Goal: Task Accomplishment & Management: Manage account settings

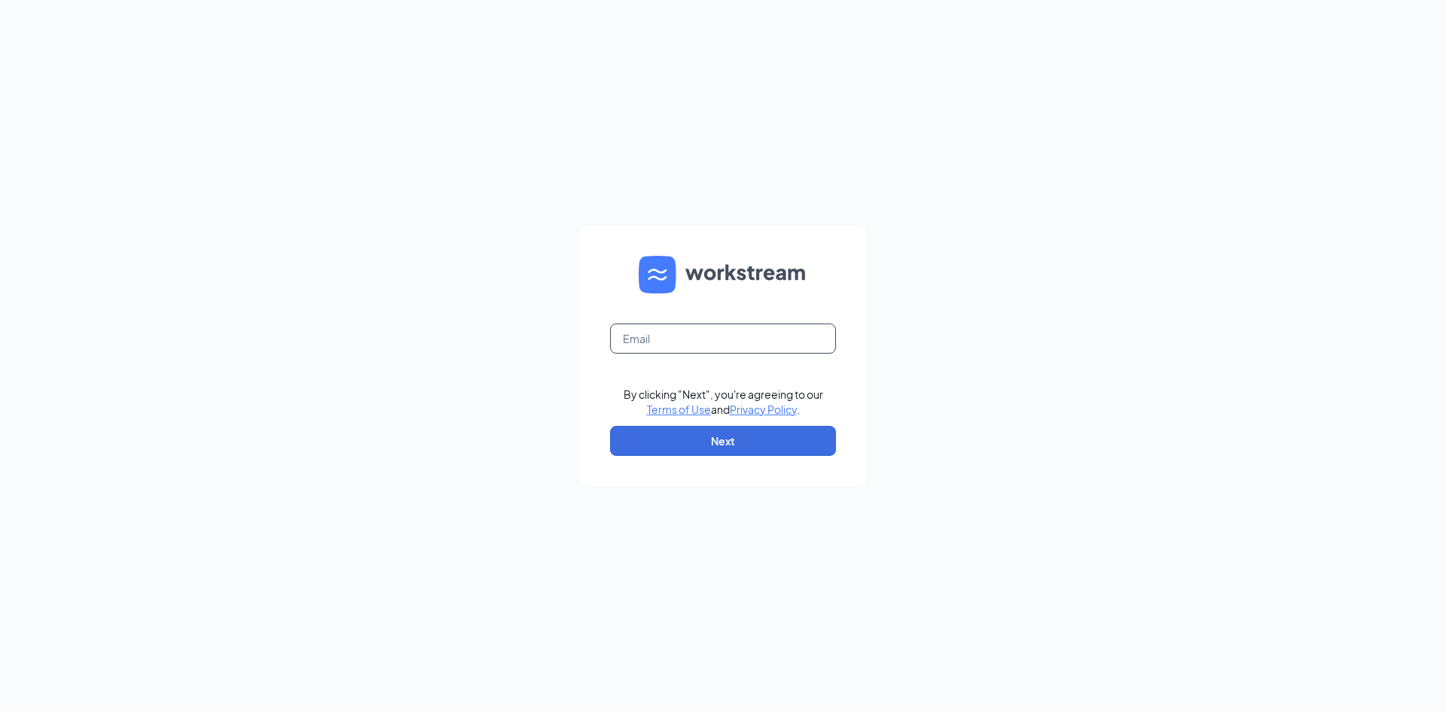
click at [694, 343] on input "text" at bounding box center [723, 339] width 226 height 30
type input "littlemamasrf@littlemamasitalian.com"
click at [705, 438] on button "Next" at bounding box center [723, 441] width 226 height 30
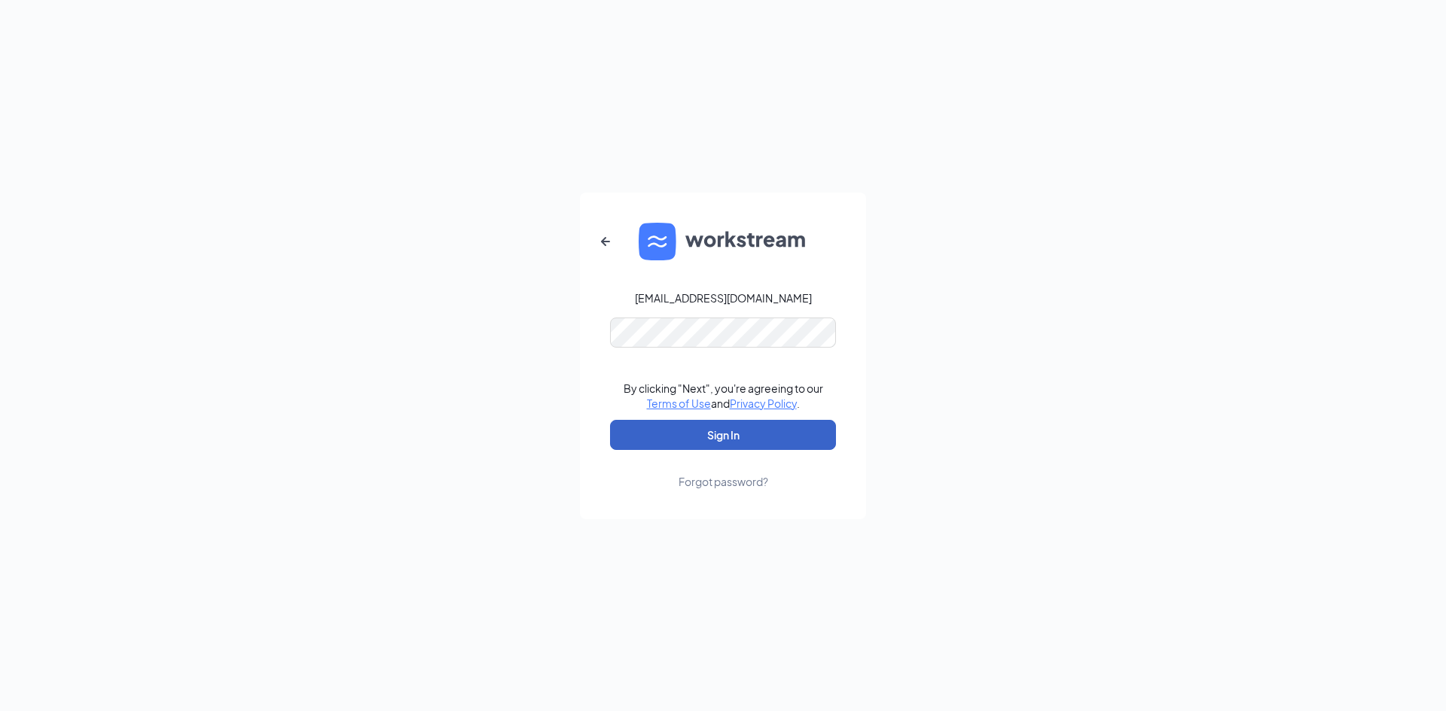
click at [731, 430] on button "Sign In" at bounding box center [723, 435] width 226 height 30
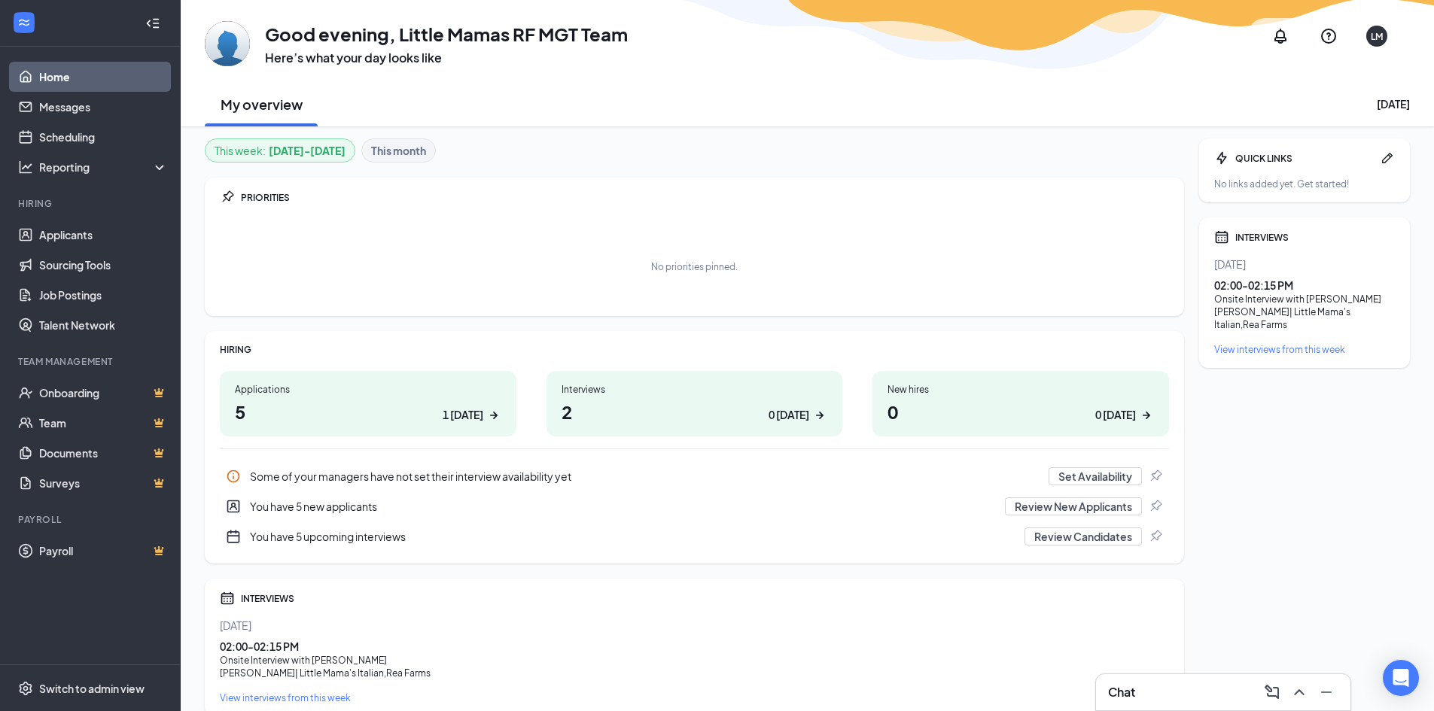
scroll to position [65, 0]
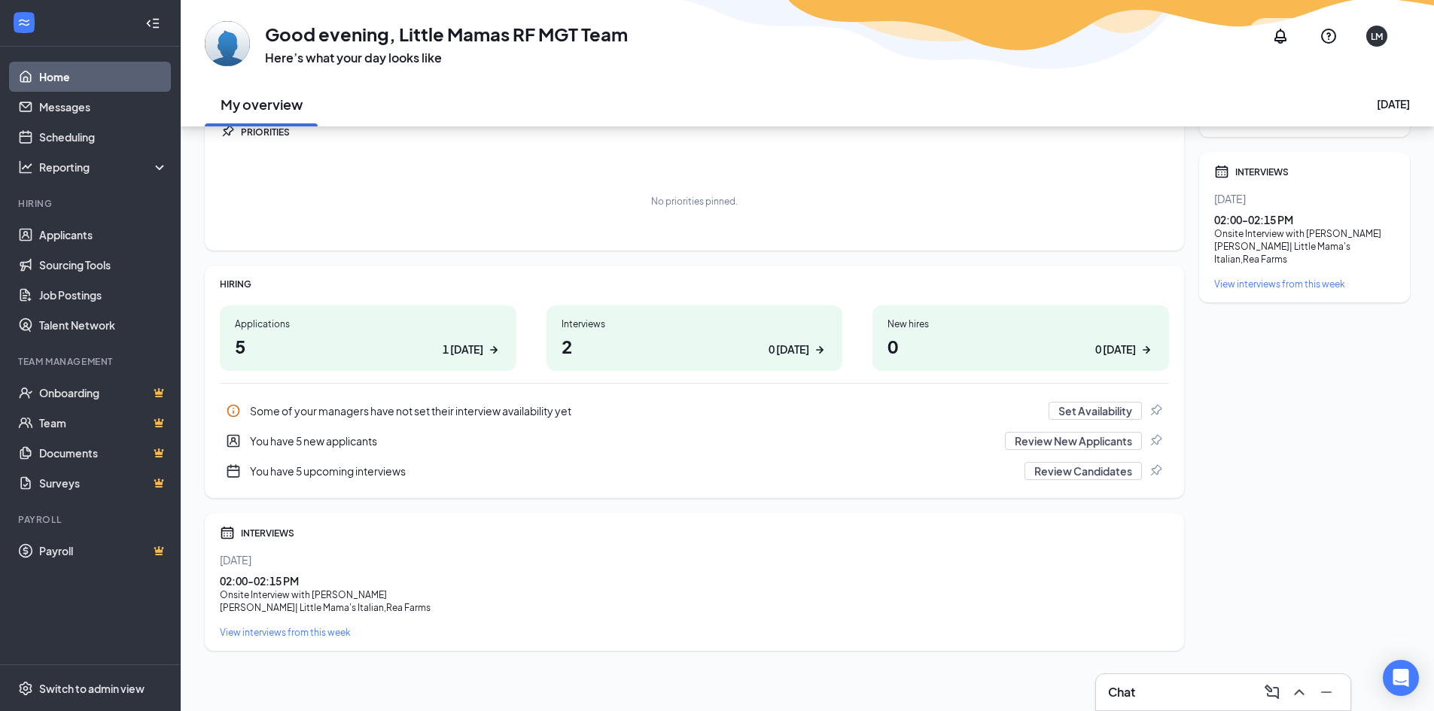
click at [306, 634] on div "View interviews from this week" at bounding box center [694, 632] width 949 height 13
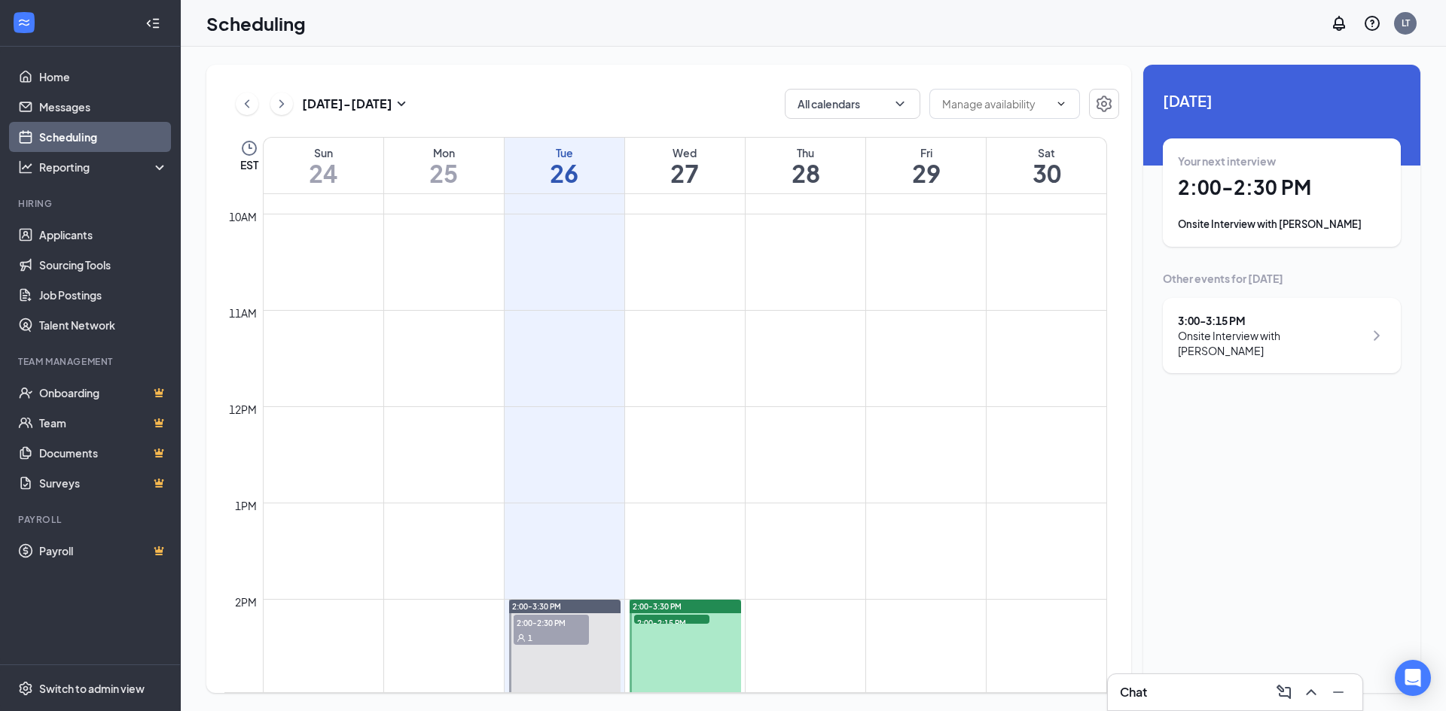
scroll to position [1041, 0]
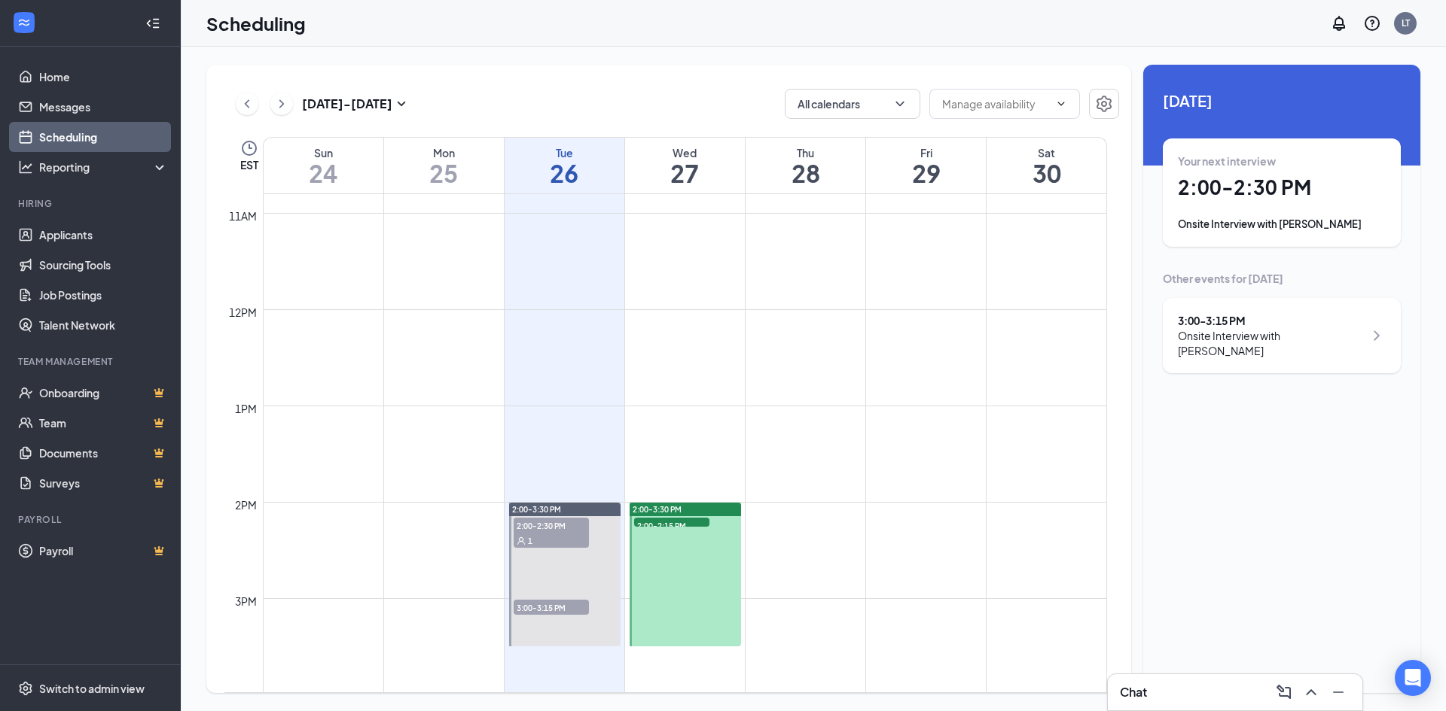
click at [559, 504] on span "2:00-3:30 PM" at bounding box center [536, 509] width 49 height 11
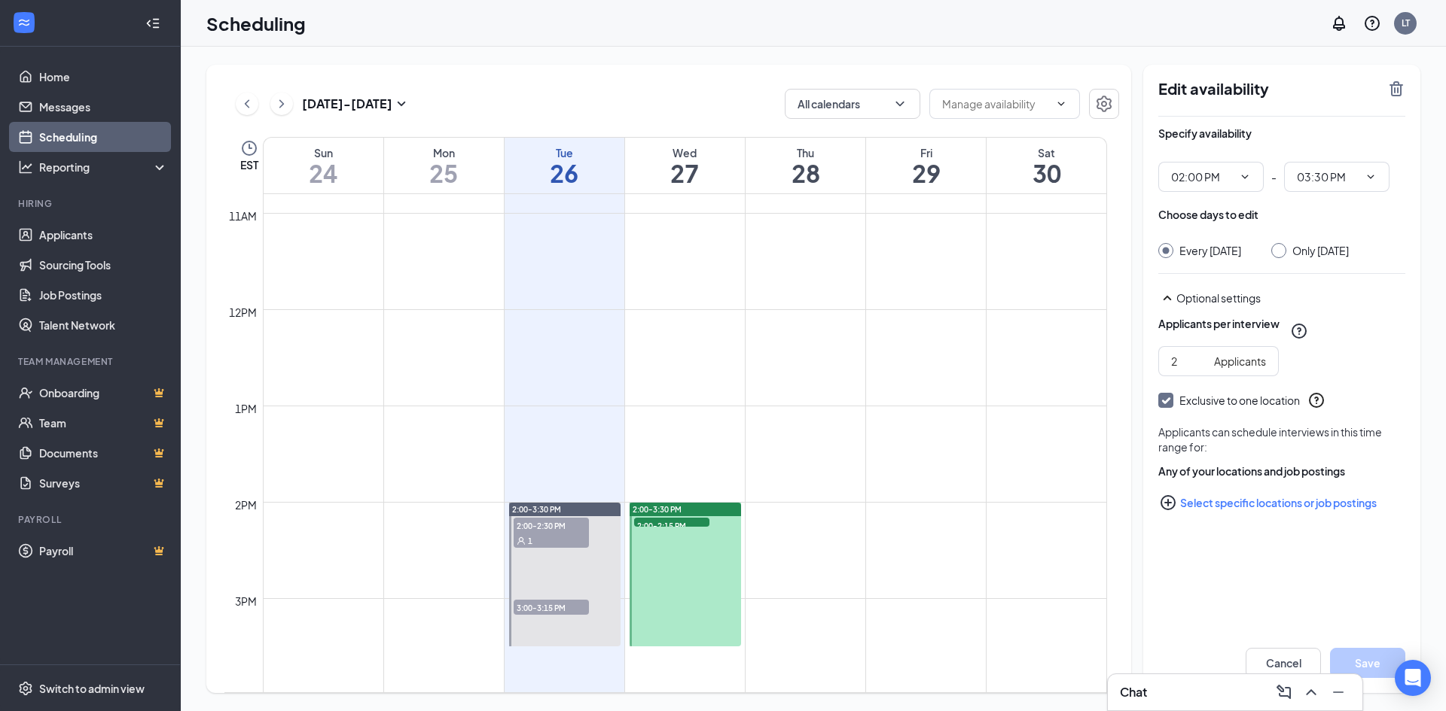
click at [554, 541] on div "1" at bounding box center [550, 540] width 75 height 15
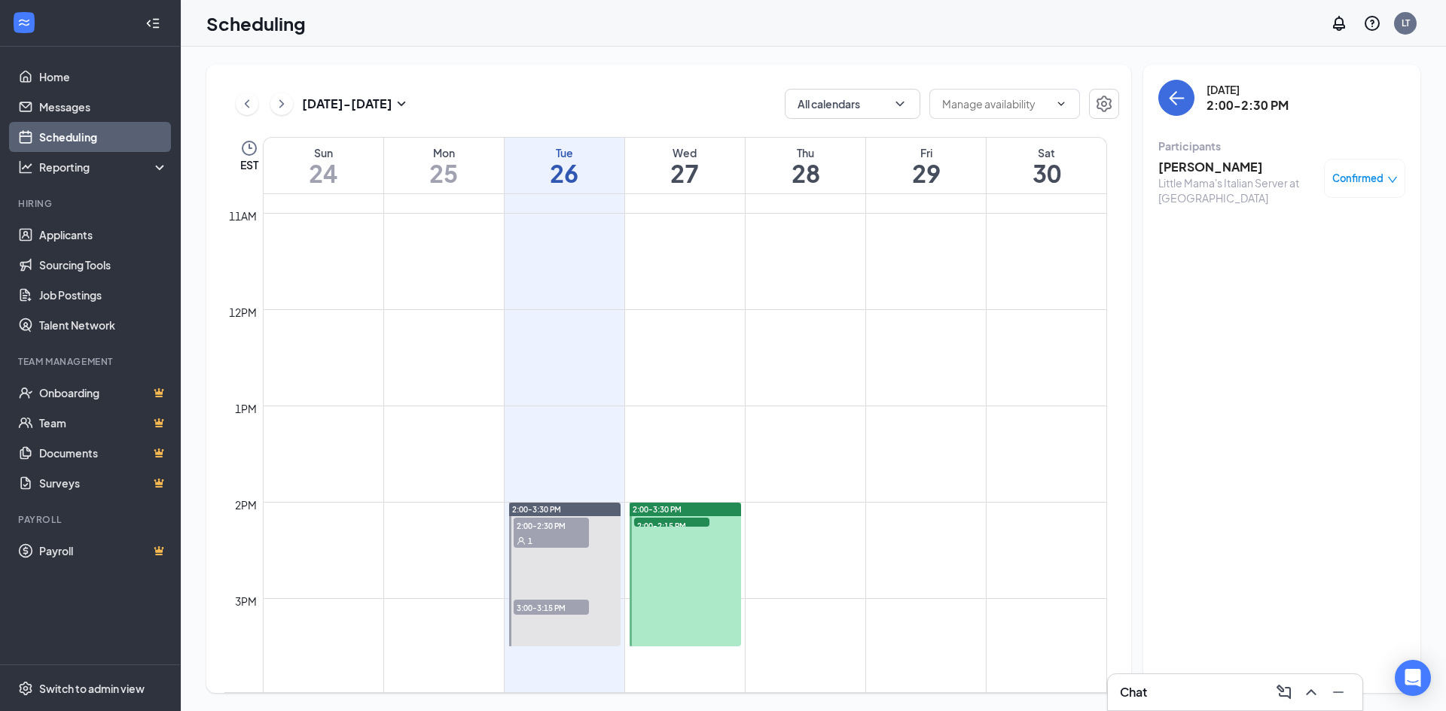
click at [547, 610] on span "3:00-3:15 PM" at bounding box center [550, 607] width 75 height 15
click at [1177, 166] on h3 "[PERSON_NAME]" at bounding box center [1237, 167] width 158 height 17
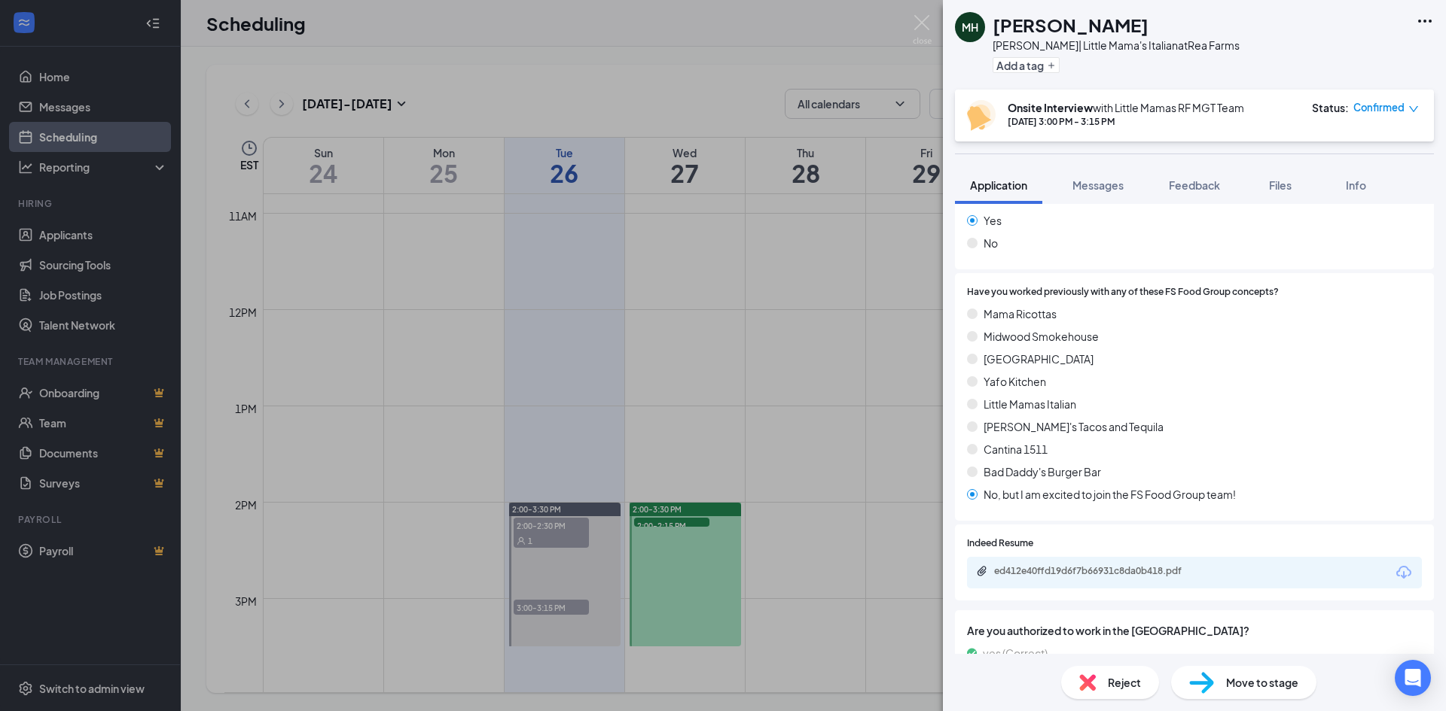
scroll to position [201, 0]
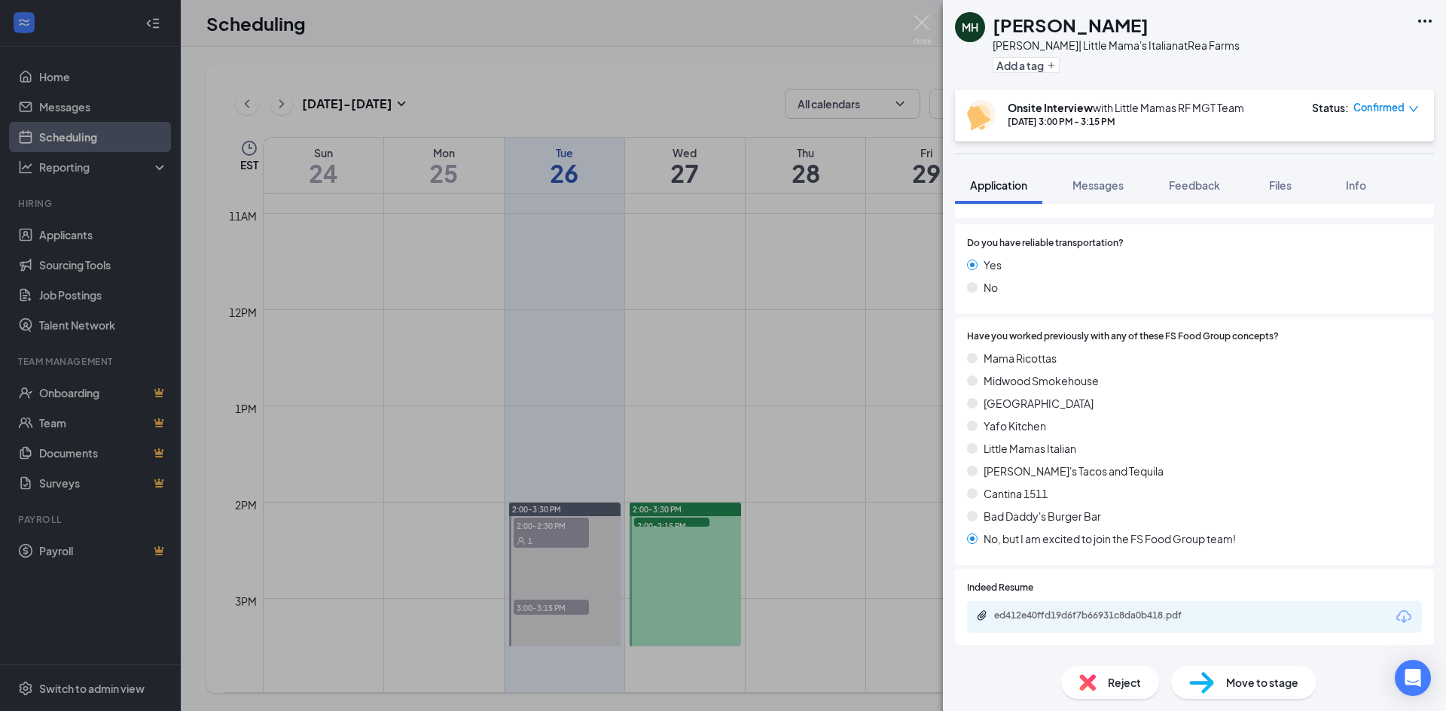
click at [1117, 679] on span "Reject" at bounding box center [1123, 683] width 33 height 17
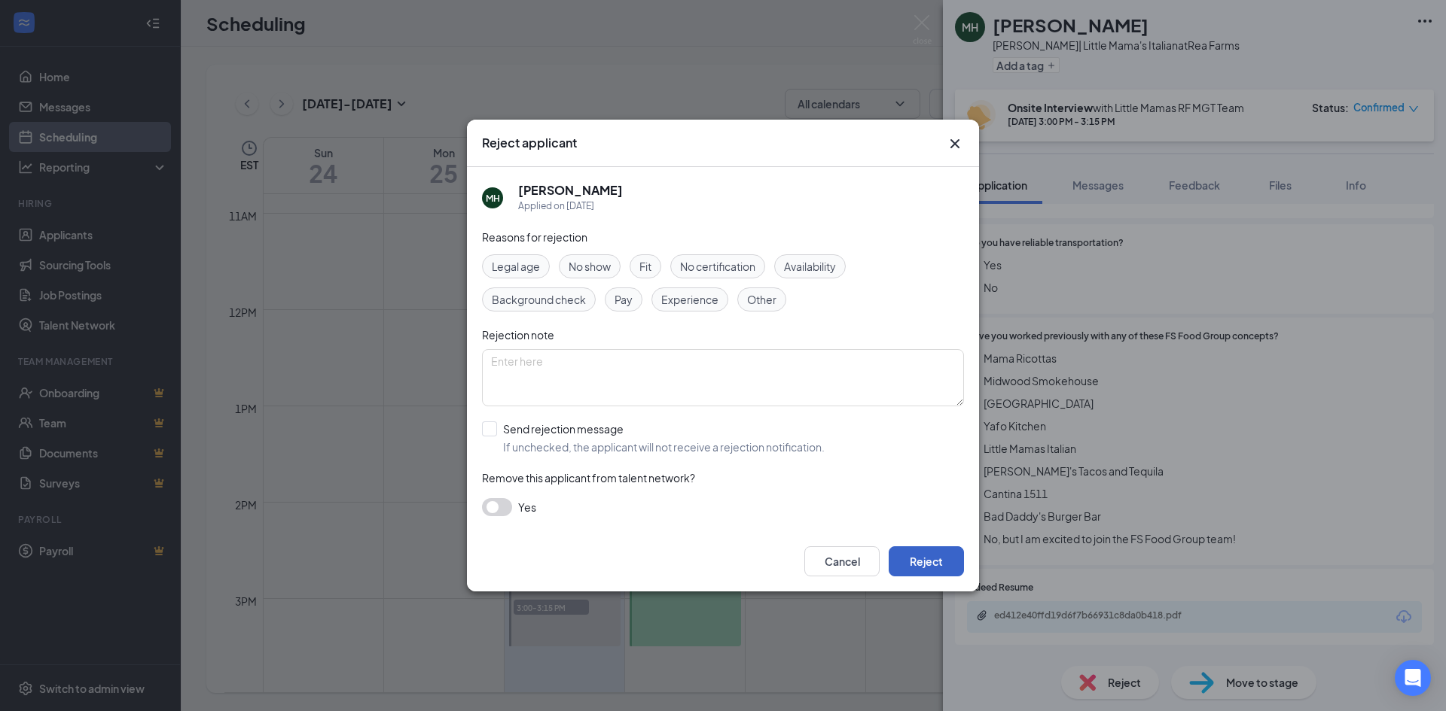
click at [921, 556] on button "Reject" at bounding box center [925, 562] width 75 height 30
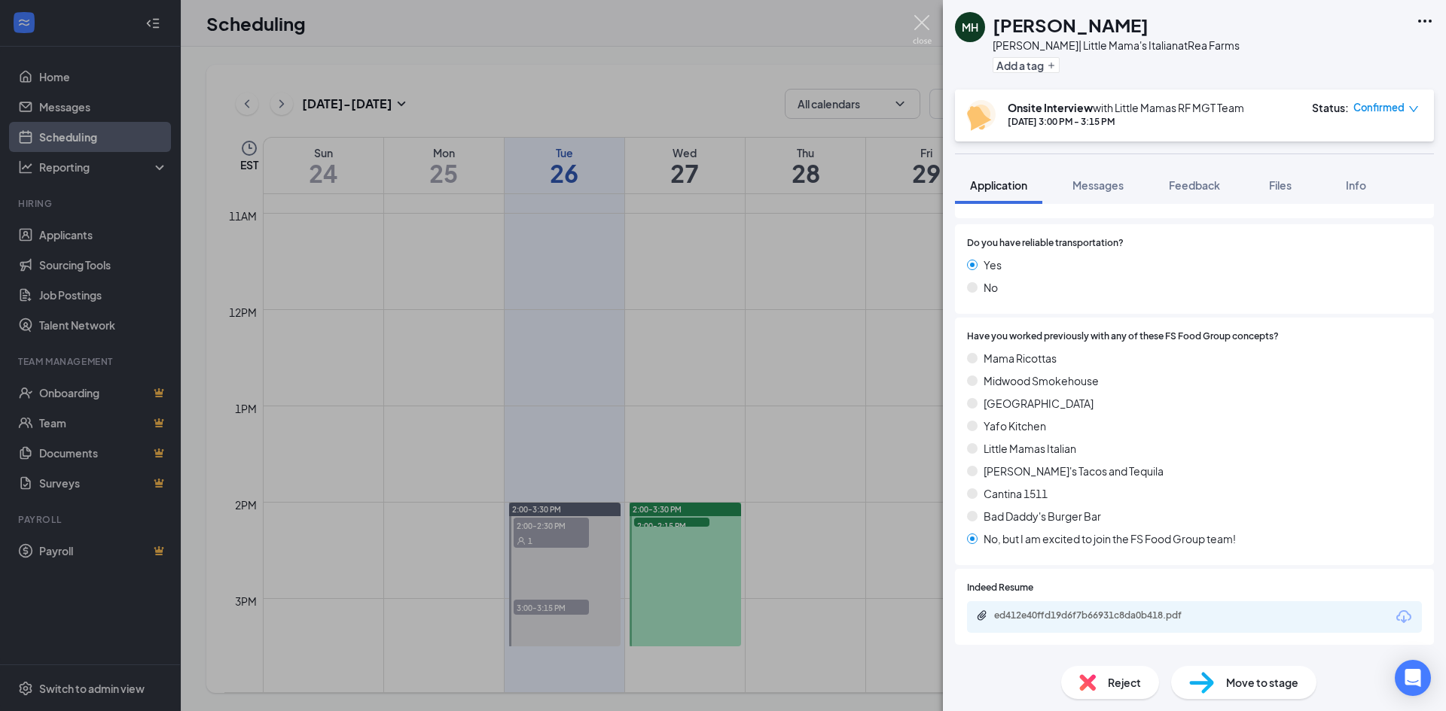
click at [920, 24] on img at bounding box center [921, 29] width 19 height 29
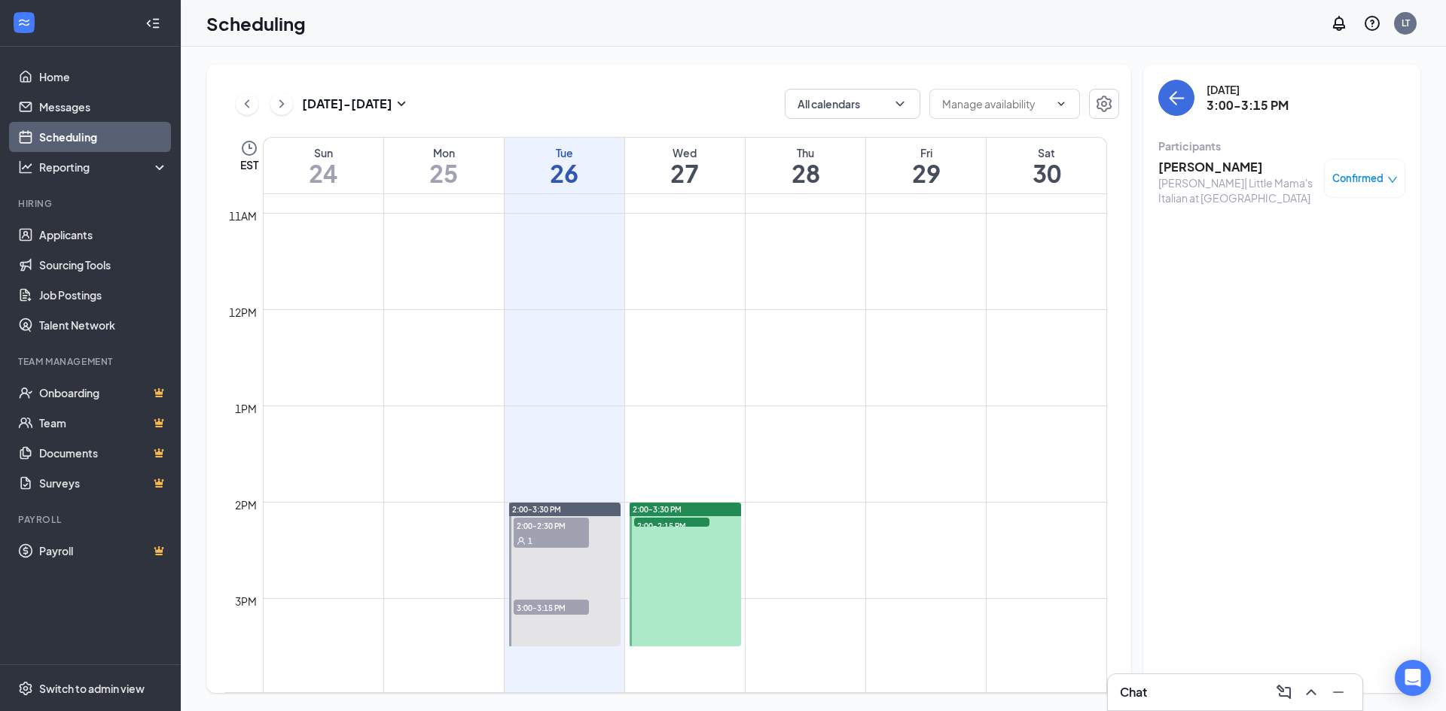
click at [682, 501] on td at bounding box center [685, 490] width 844 height 24
click at [681, 507] on span "2:00-3:30 PM" at bounding box center [656, 509] width 49 height 11
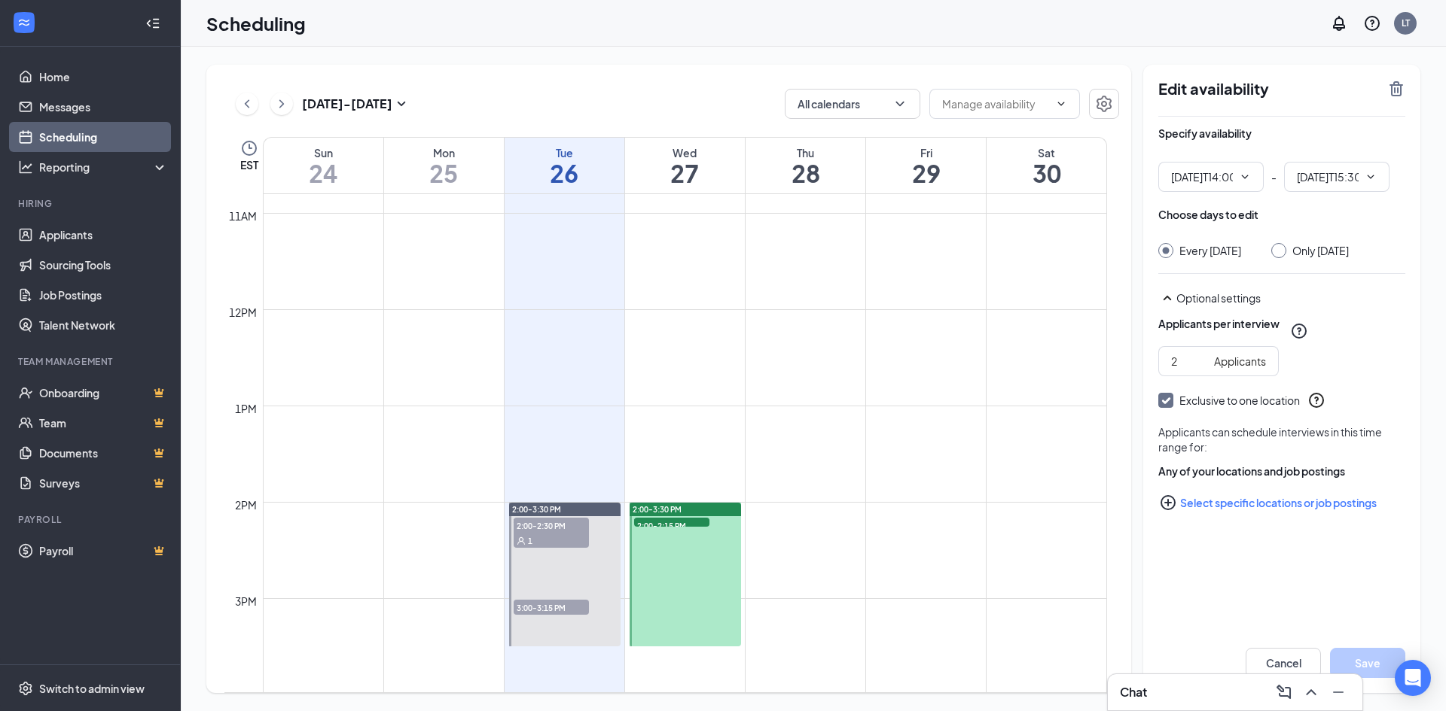
type input "02:00 PM"
type input "03:30 PM"
click at [678, 526] on span "2:00-2:15 PM" at bounding box center [671, 525] width 75 height 15
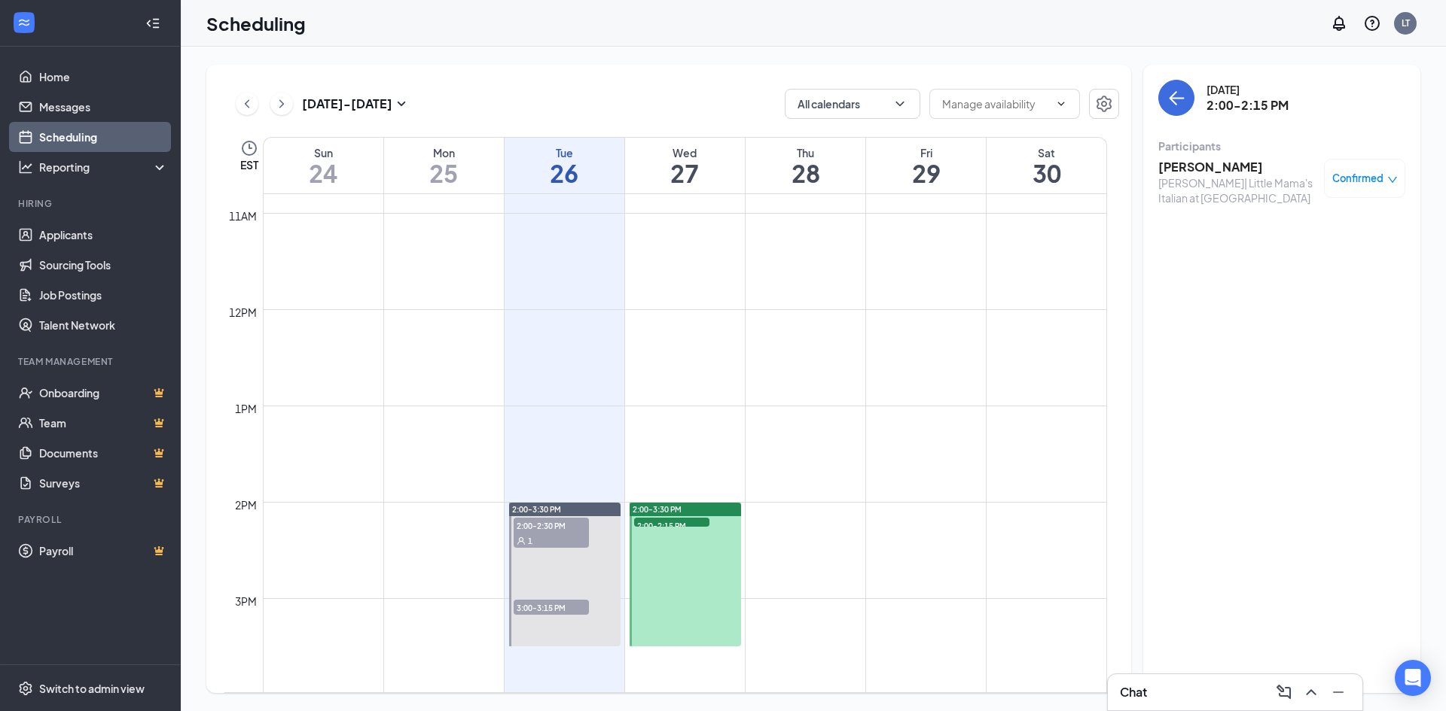
click at [698, 577] on div at bounding box center [684, 575] width 111 height 144
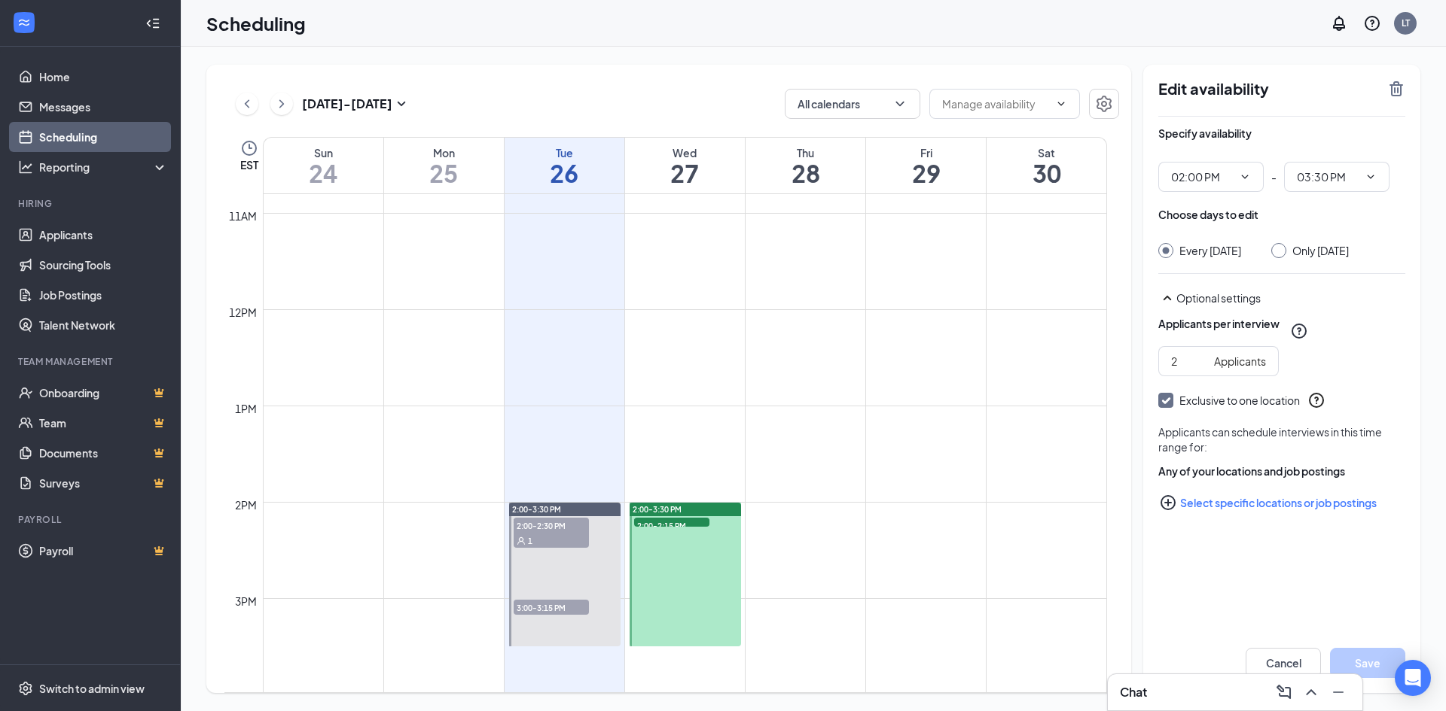
click at [694, 508] on div "2:00-3:30 PM" at bounding box center [684, 510] width 111 height 14
click at [687, 519] on span "2:00-2:15 PM" at bounding box center [671, 525] width 75 height 15
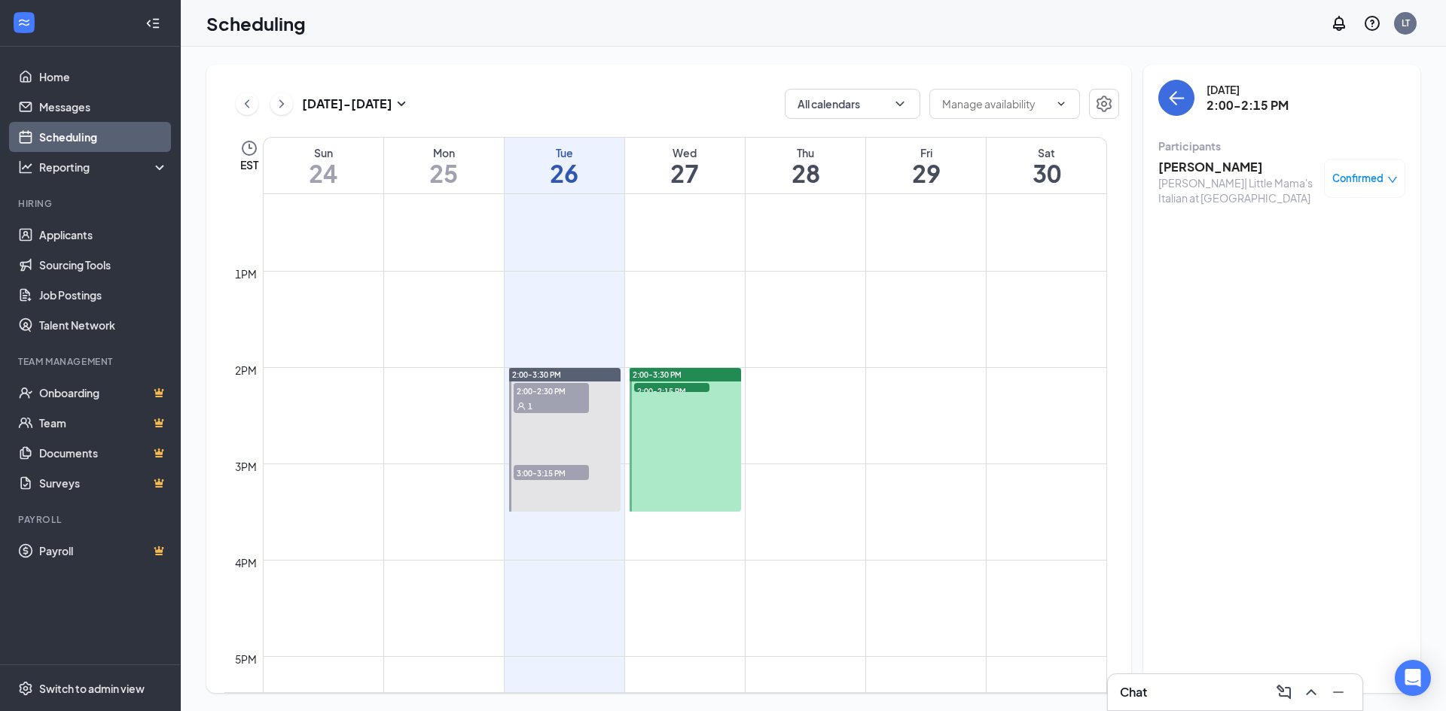
scroll to position [1192, 0]
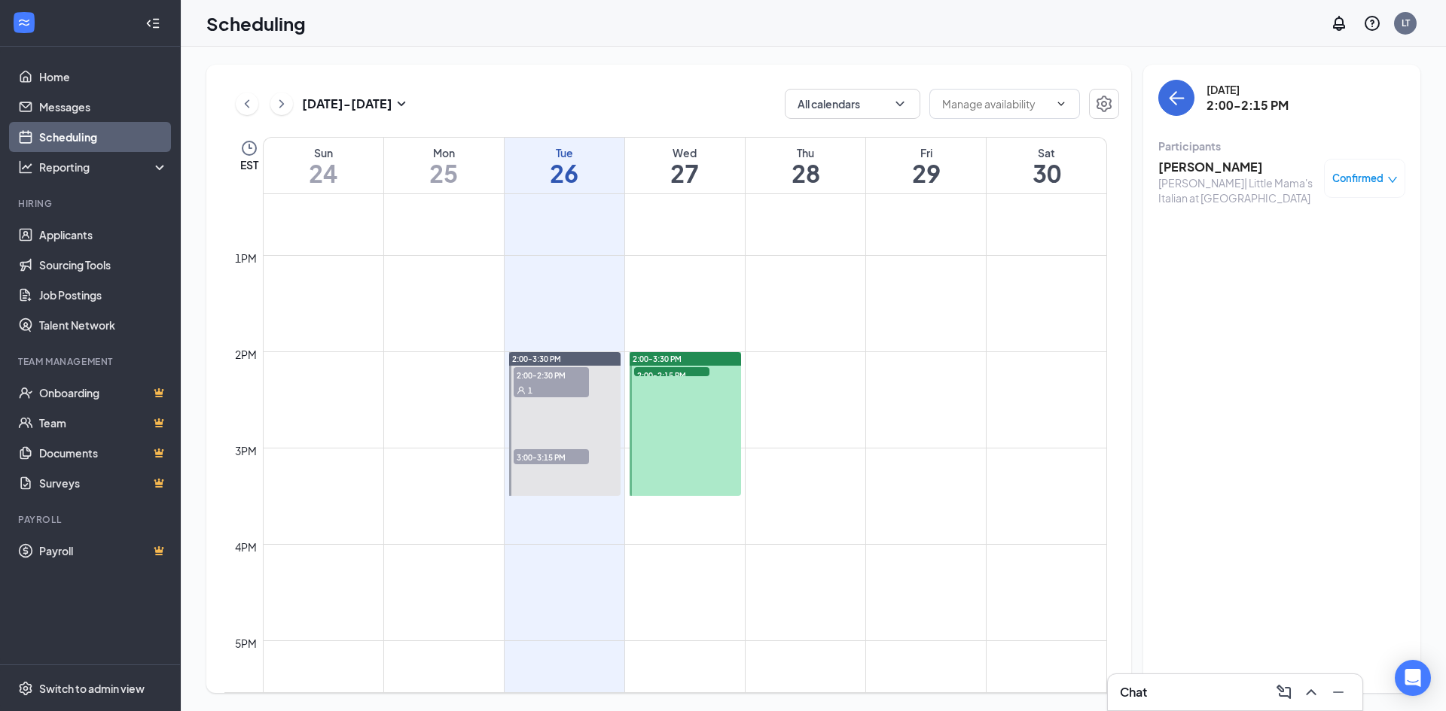
click at [528, 456] on span "3:00-3:15 PM" at bounding box center [550, 456] width 75 height 15
click at [1192, 175] on h3 "[PERSON_NAME]" at bounding box center [1237, 167] width 158 height 17
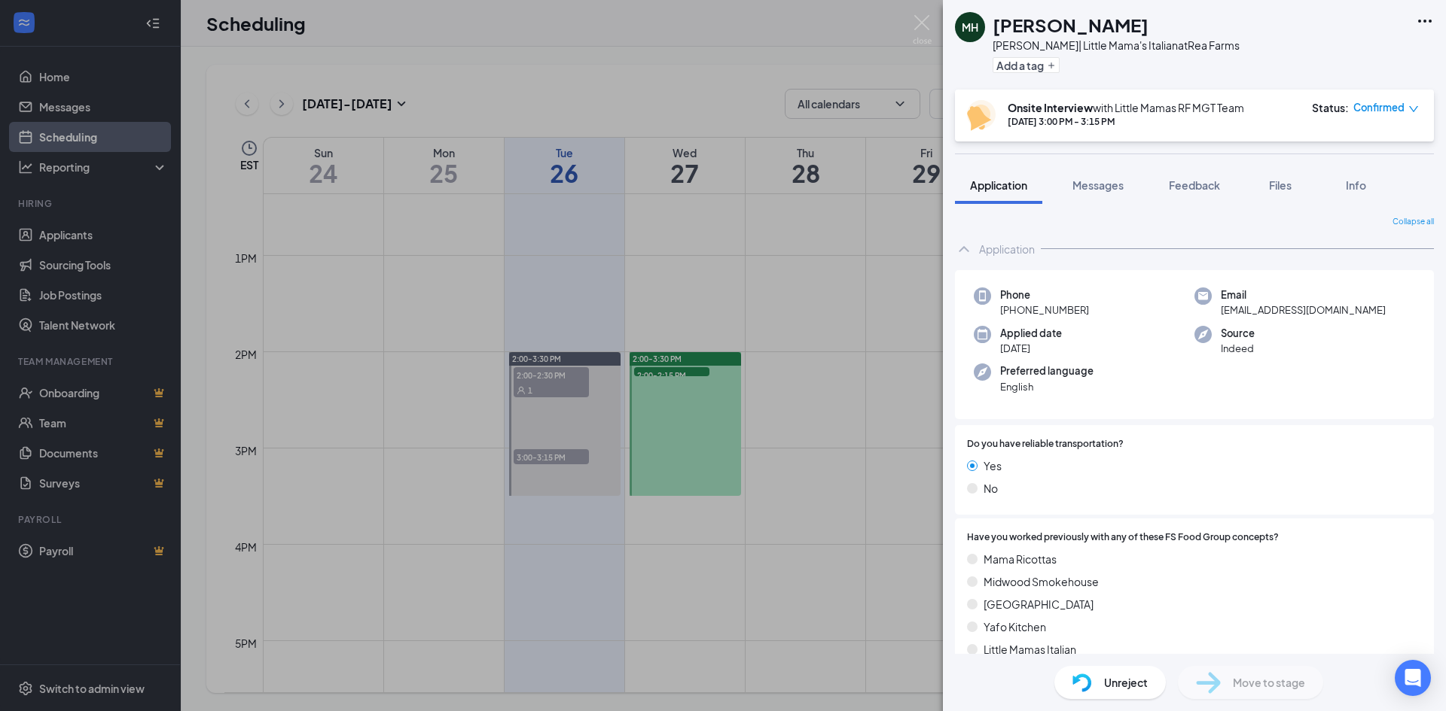
click at [1117, 681] on span "Unreject" at bounding box center [1126, 683] width 44 height 17
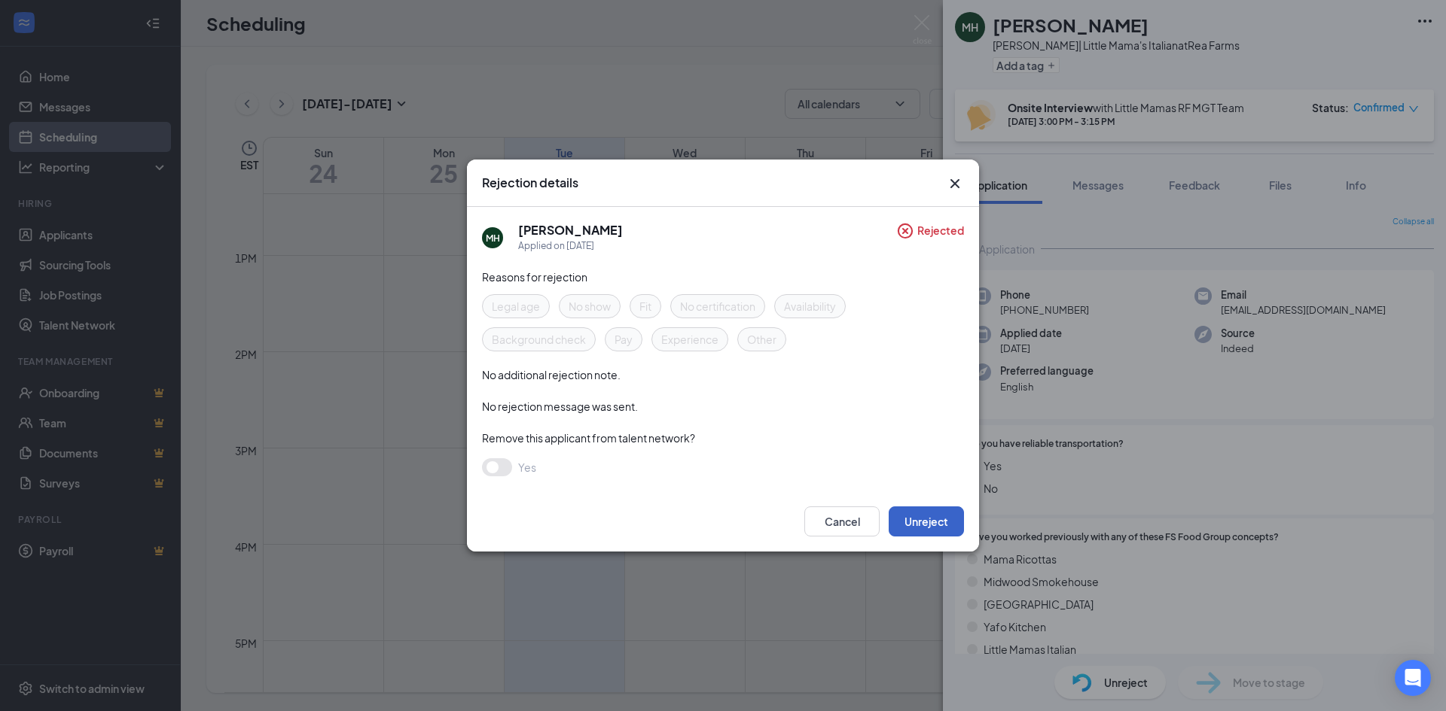
click at [938, 513] on button "Unreject" at bounding box center [925, 522] width 75 height 30
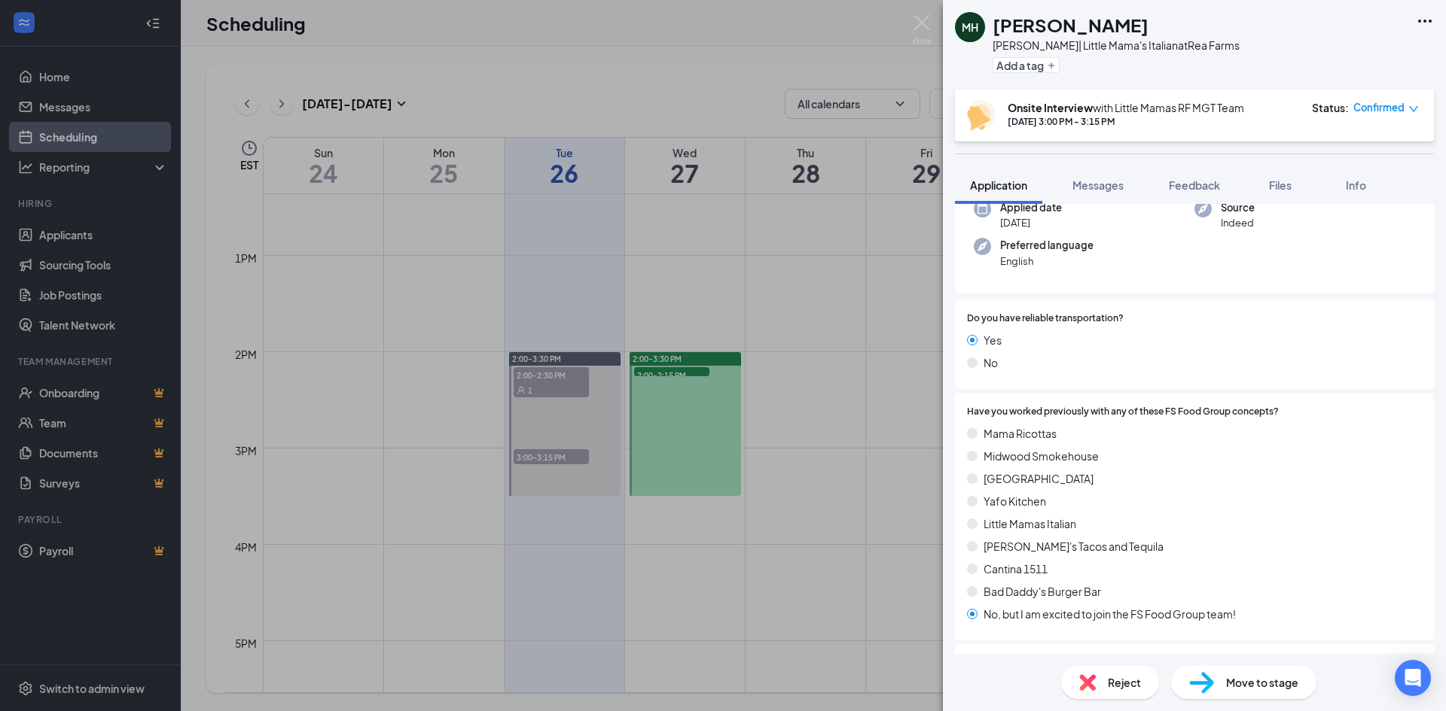
scroll to position [126, 0]
click at [922, 21] on img at bounding box center [921, 29] width 19 height 29
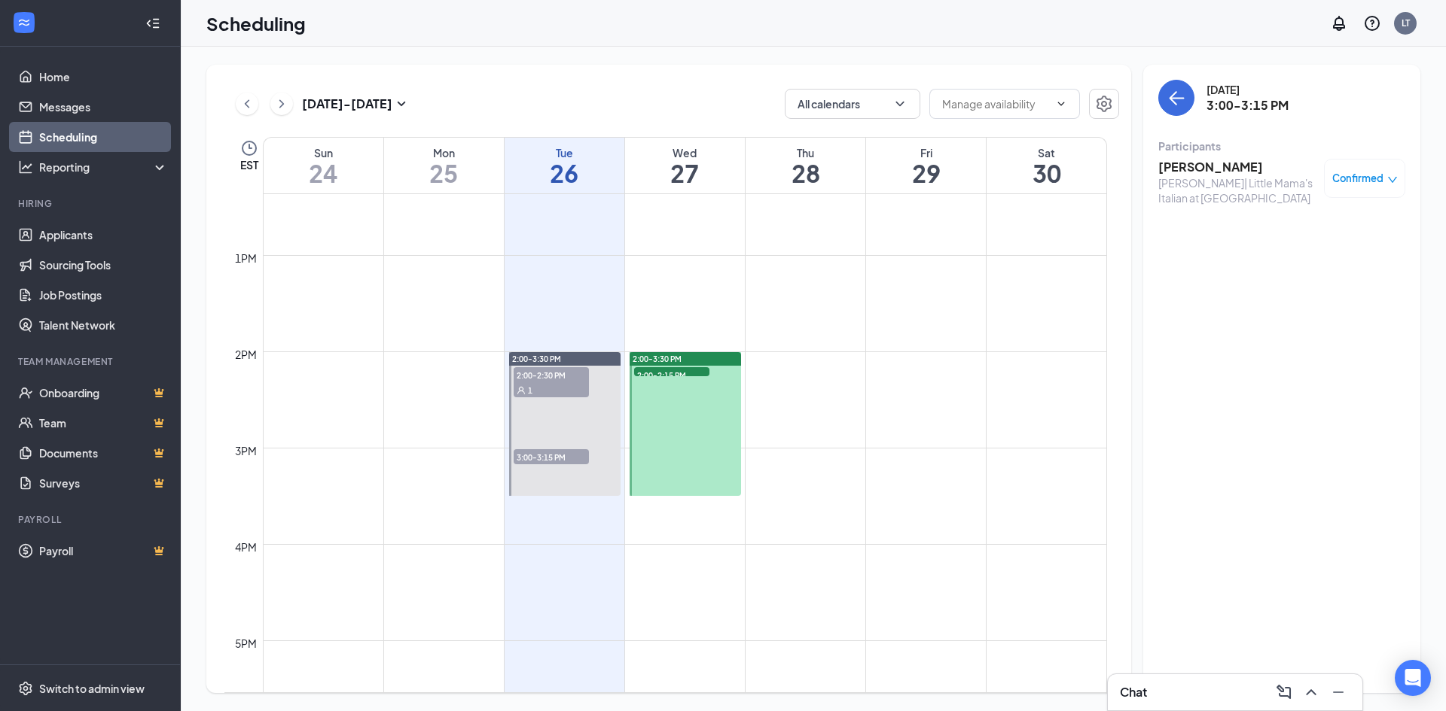
click at [1171, 193] on div "[PERSON_NAME]| Little Mama's Italian at [GEOGRAPHIC_DATA]" at bounding box center [1237, 190] width 158 height 30
click at [1196, 168] on h3 "[PERSON_NAME]" at bounding box center [1237, 167] width 158 height 17
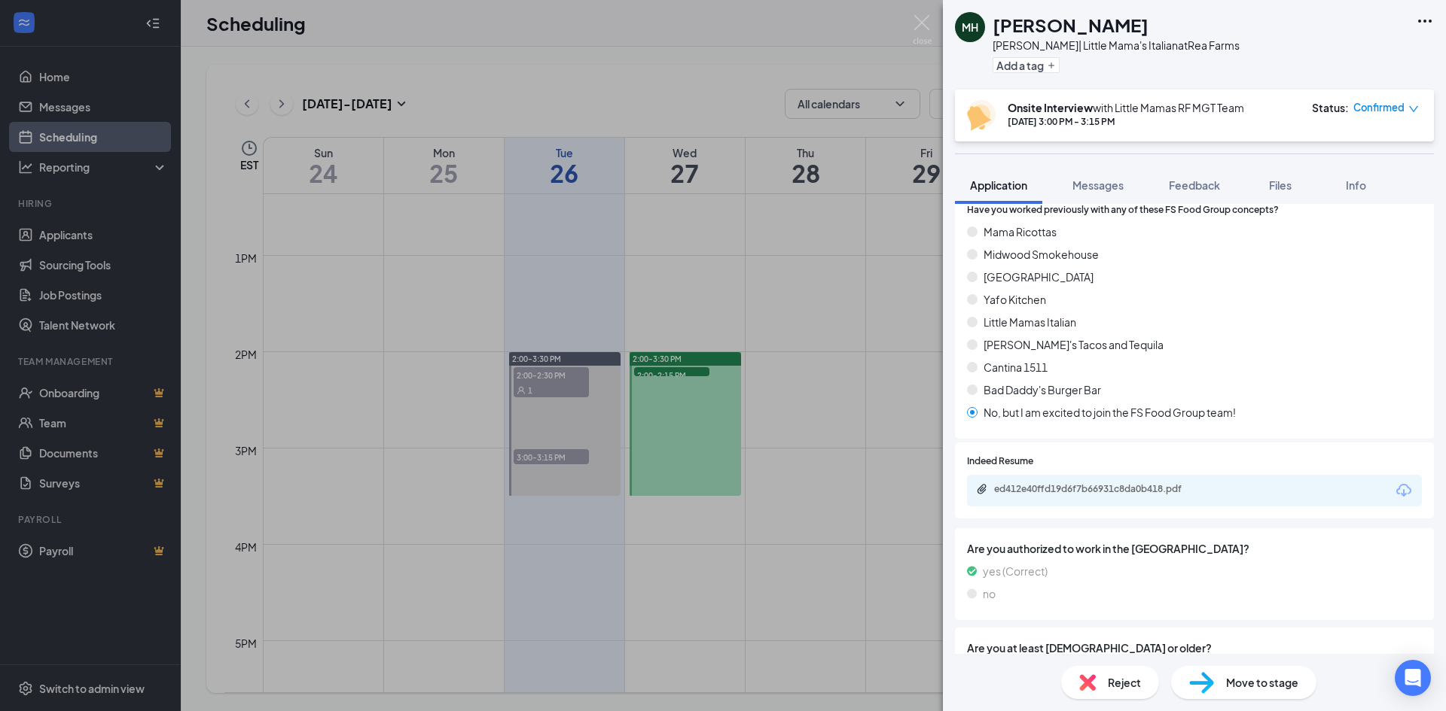
scroll to position [427, 0]
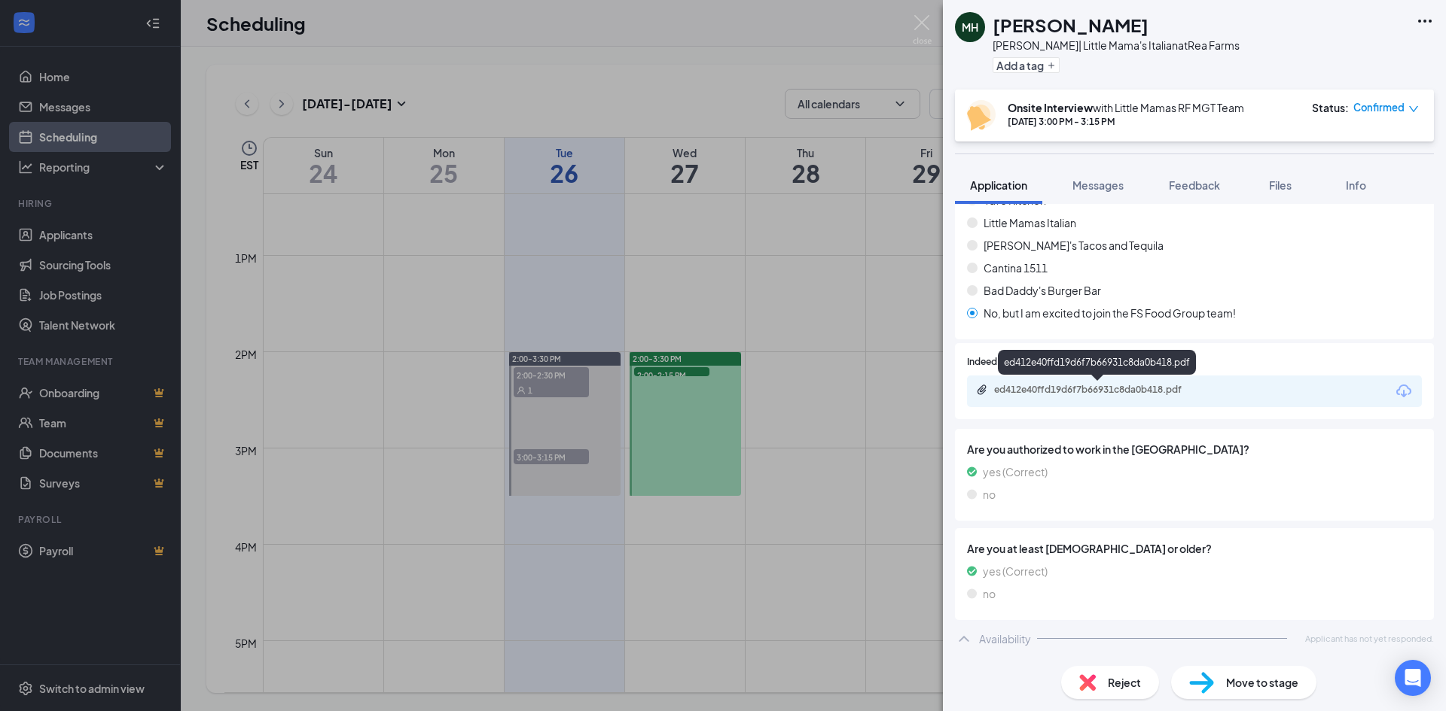
click at [1076, 390] on div "ed412e40ffd19d6f7b66931c8da0b418.pdf" at bounding box center [1099, 390] width 211 height 12
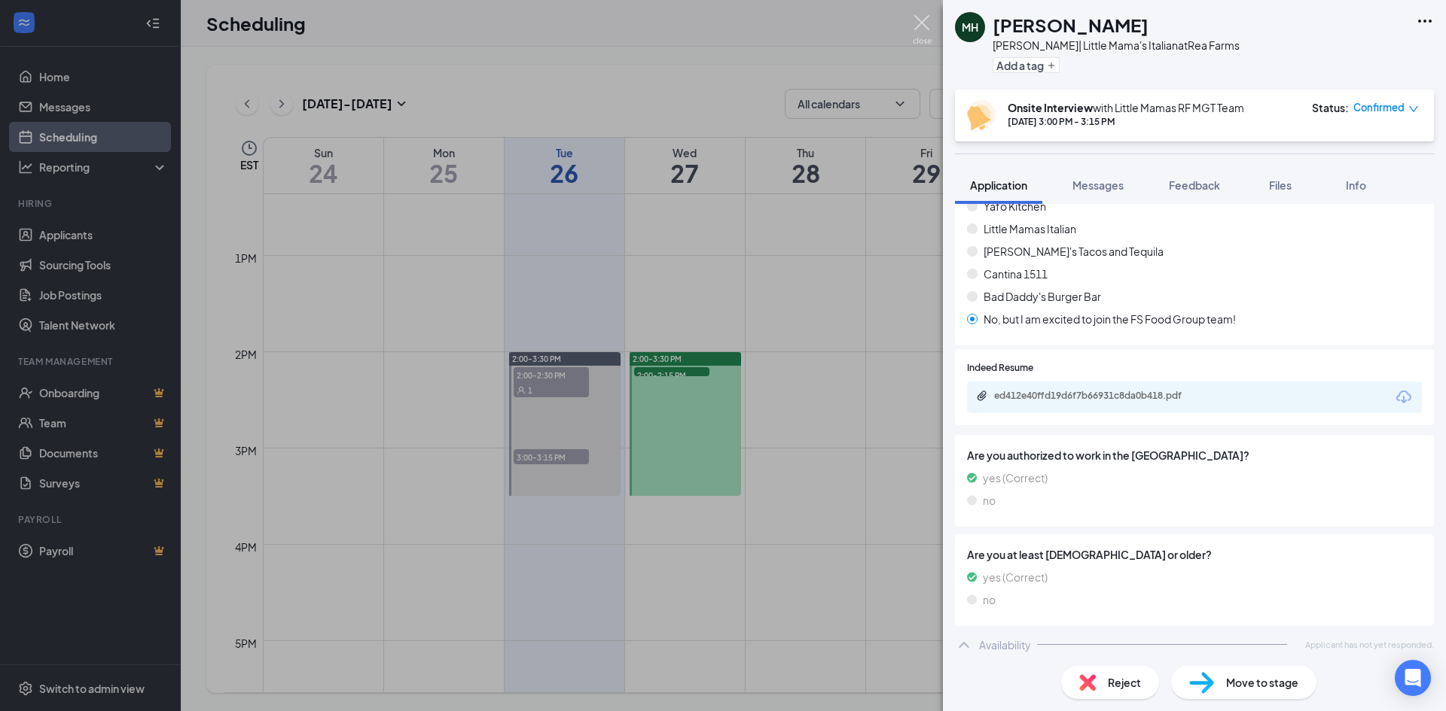
click at [918, 15] on img at bounding box center [921, 29] width 19 height 29
